Goal: Transaction & Acquisition: Purchase product/service

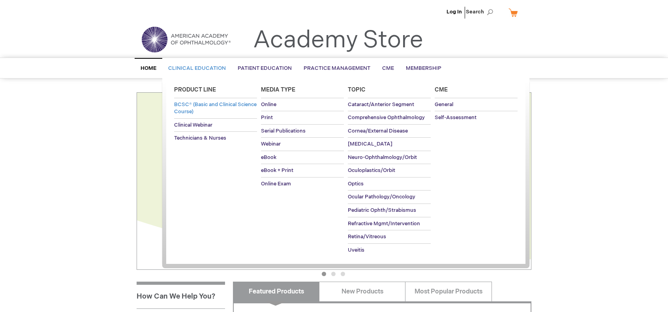
click at [193, 106] on span "BCSC® (Basic and Clinical Science Course)" at bounding box center [215, 108] width 82 height 14
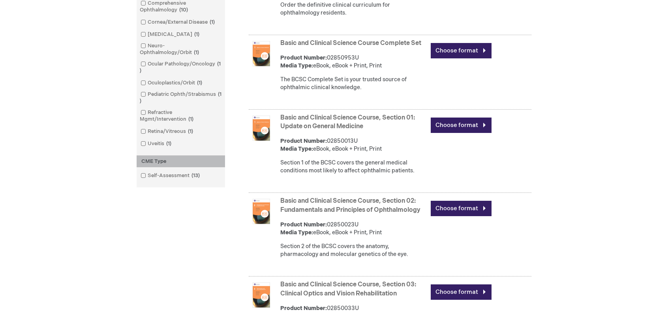
scroll to position [316, 0]
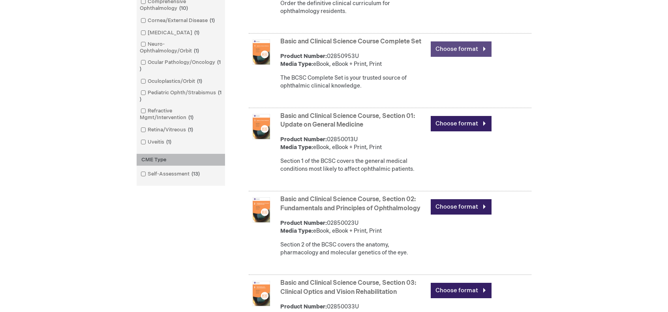
click at [455, 57] on link "Choose format" at bounding box center [460, 48] width 61 height 15
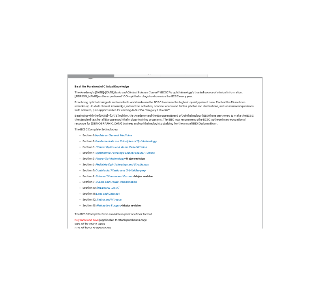
scroll to position [355, 0]
